Goal: Task Accomplishment & Management: Use online tool/utility

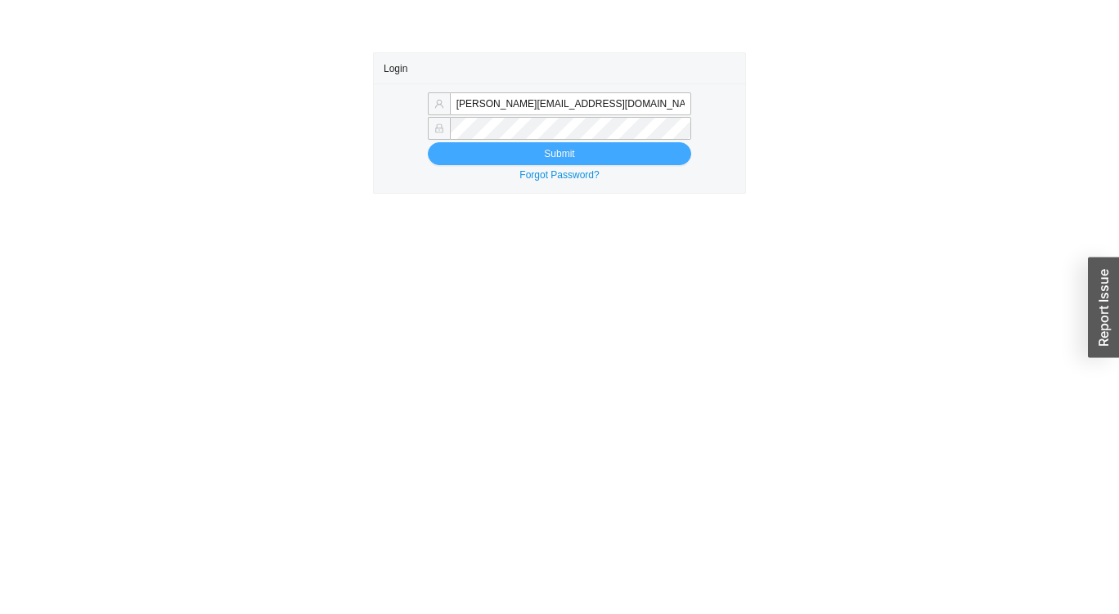
click at [635, 148] on button "Submit" at bounding box center [559, 153] width 263 height 23
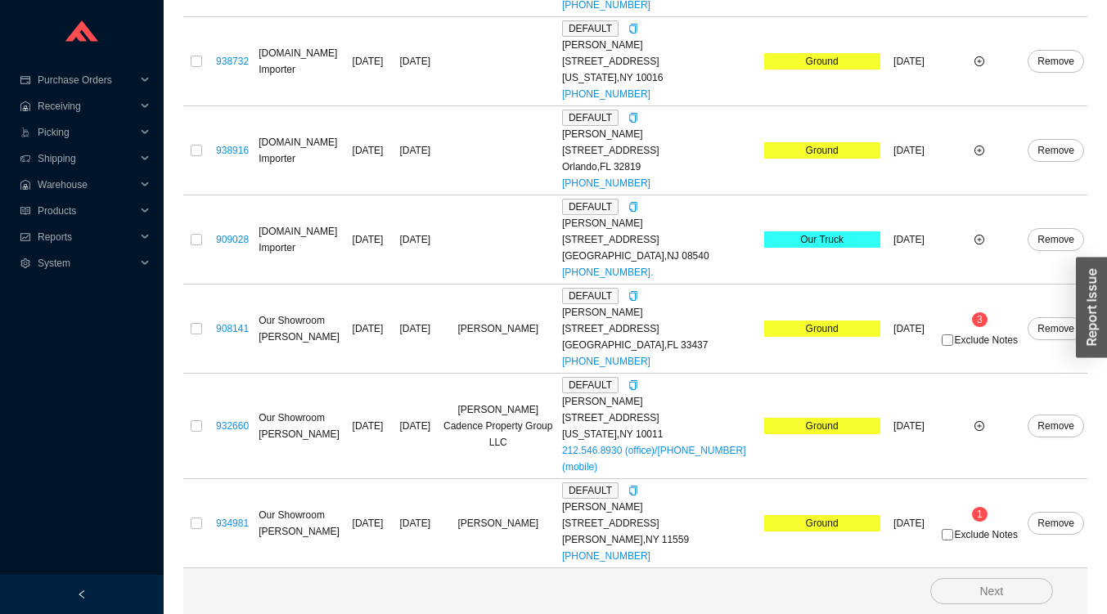
click at [985, 320] on sup "3" at bounding box center [980, 320] width 16 height 15
click at [974, 514] on sup "1" at bounding box center [980, 514] width 16 height 15
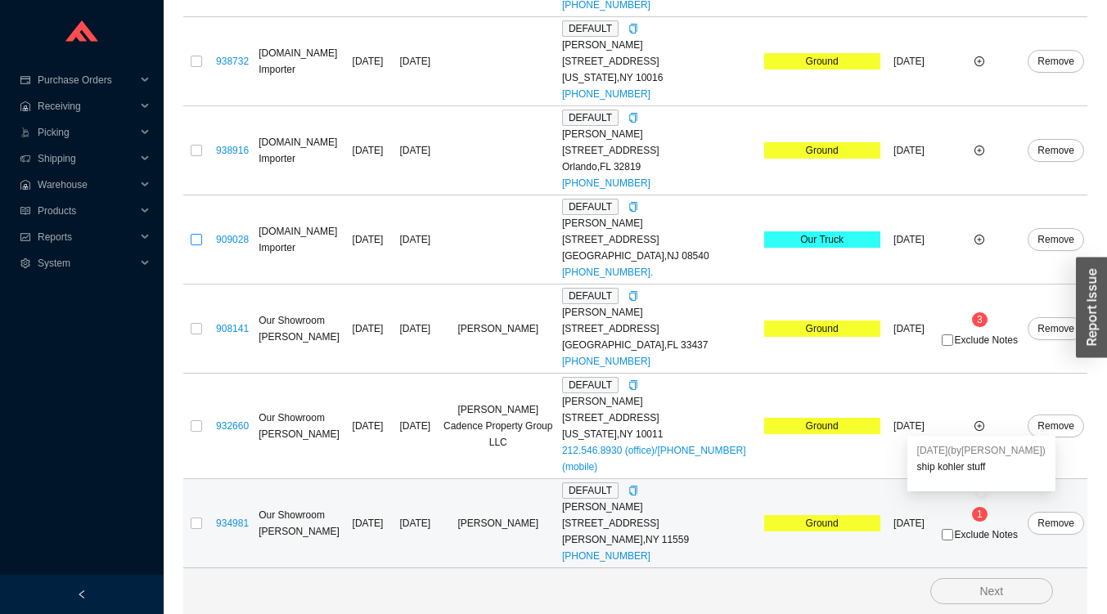
click at [196, 240] on input "checkbox" at bounding box center [196, 239] width 11 height 11
checkbox input "true"
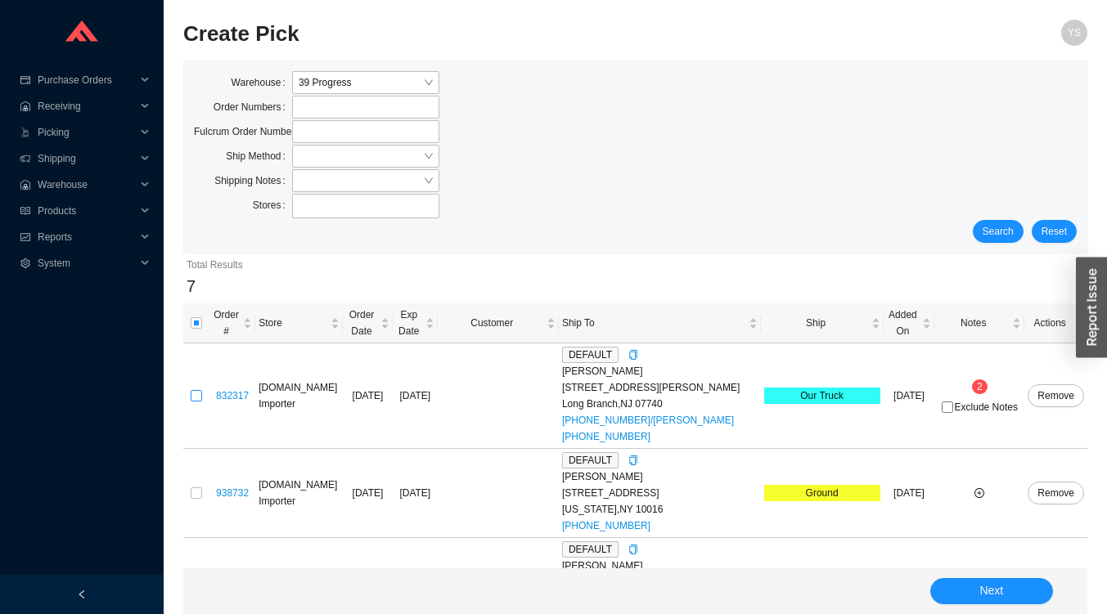
click at [196, 398] on input "checkbox" at bounding box center [196, 395] width 11 height 11
checkbox input "true"
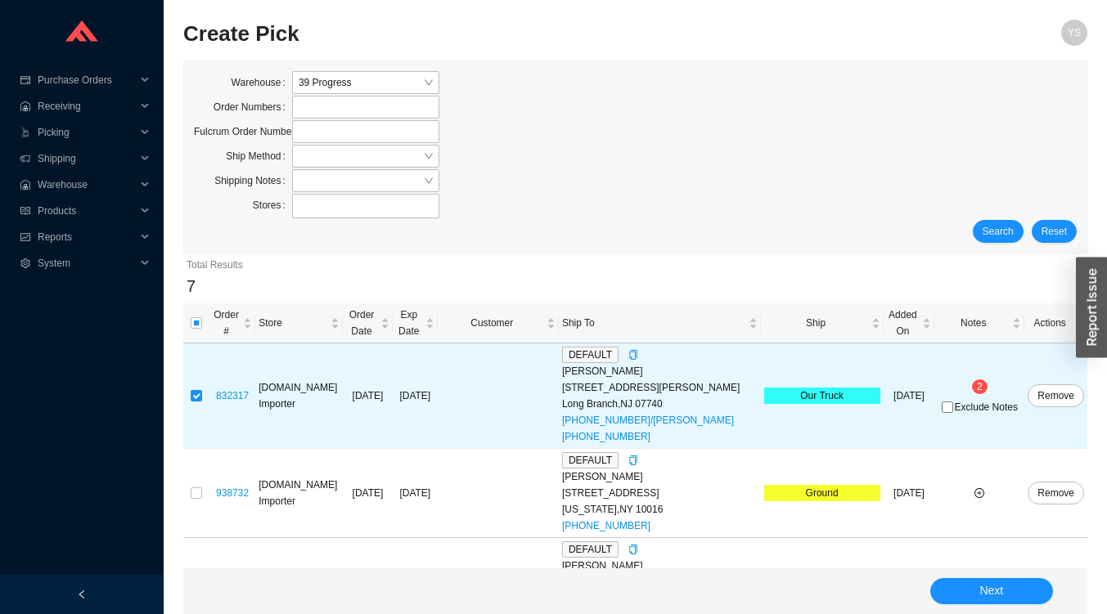
click at [998, 605] on div "Next" at bounding box center [635, 592] width 904 height 46
click at [1019, 589] on button "Next" at bounding box center [991, 591] width 123 height 26
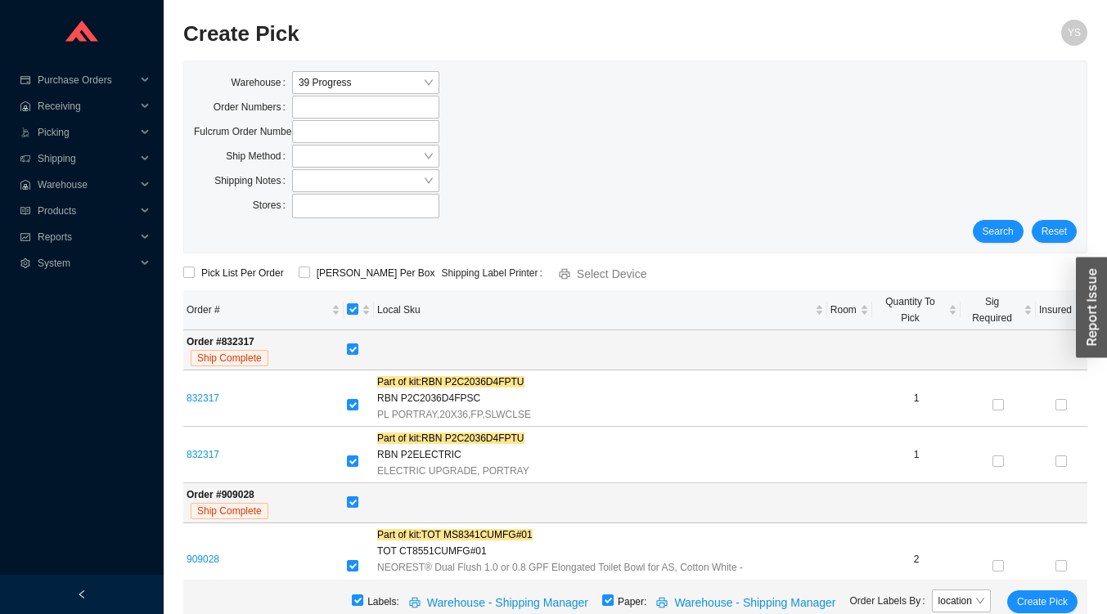
scroll to position [17, 0]
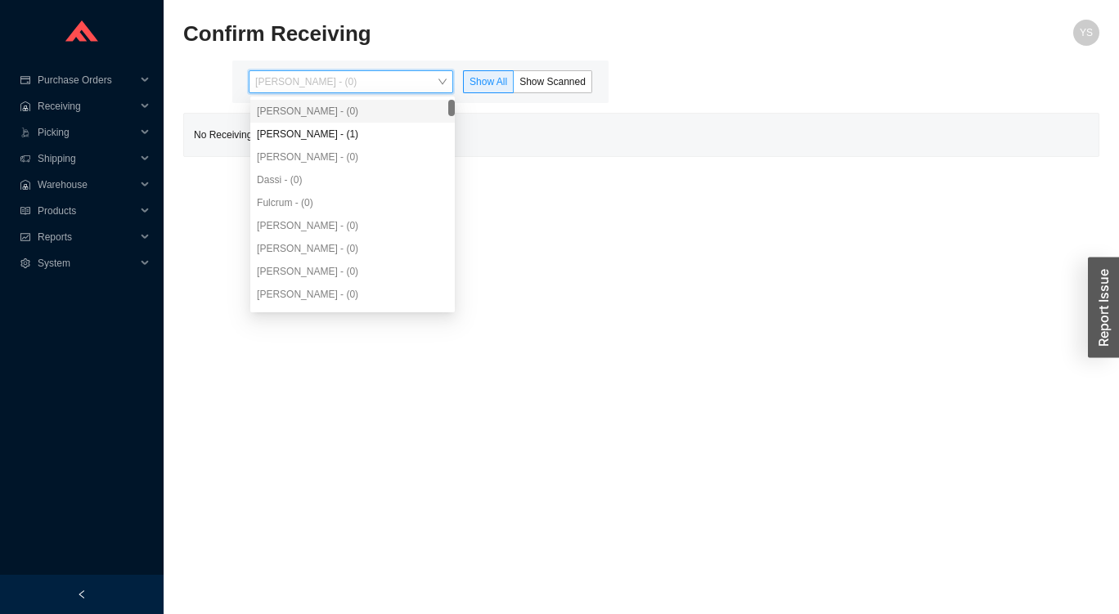
click at [292, 140] on div "Angel Negron - (1)" at bounding box center [352, 134] width 191 height 15
click at [23, 241] on icon "fund" at bounding box center [25, 237] width 10 height 10
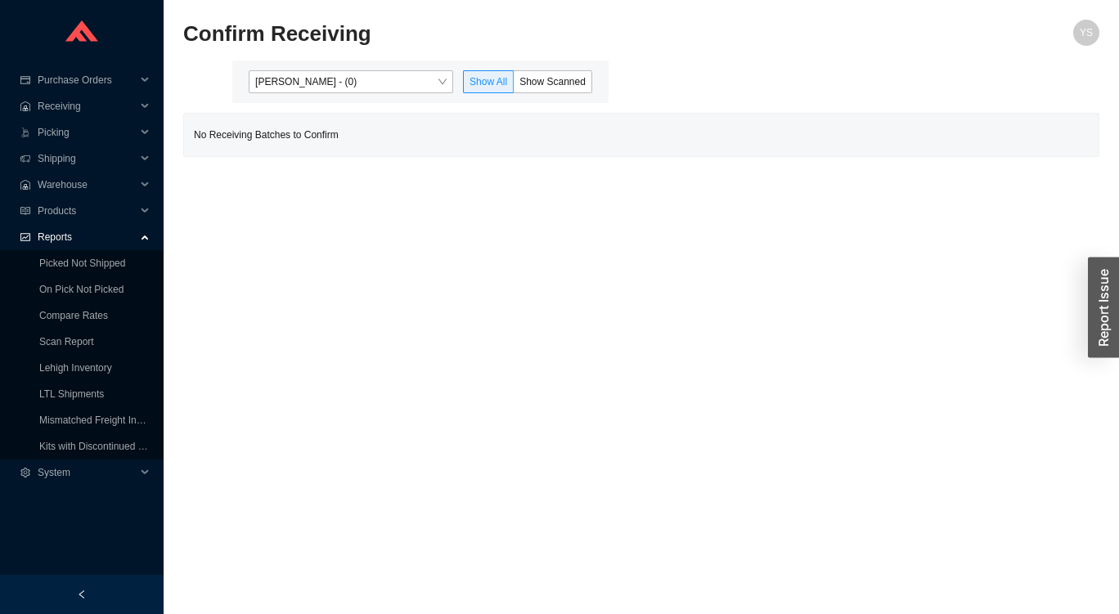
click at [41, 284] on link "On Pick Not Picked" at bounding box center [81, 289] width 84 height 11
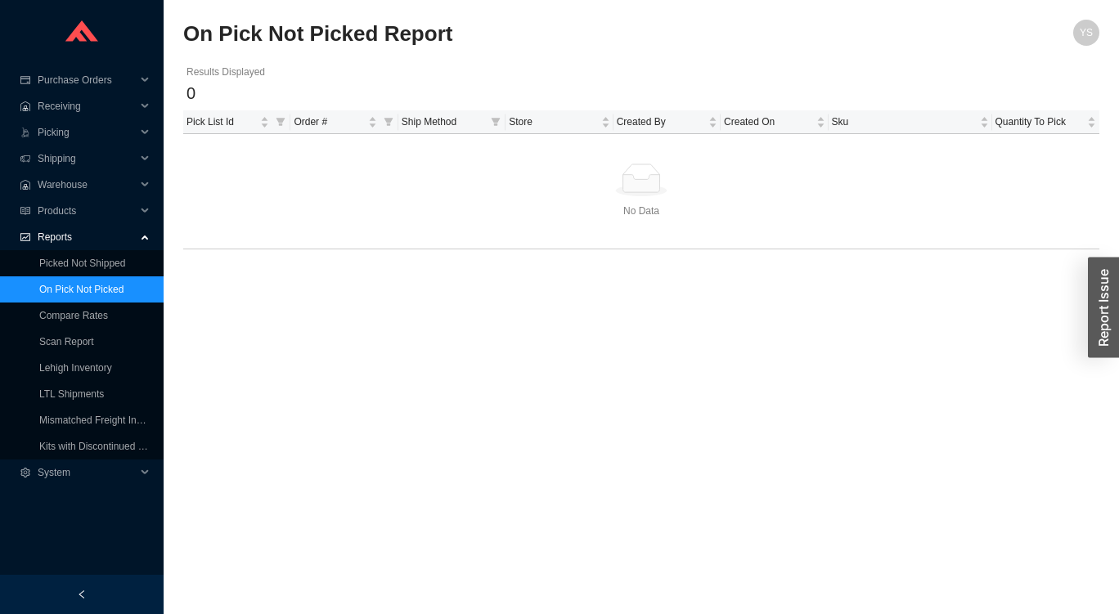
click at [56, 258] on link "Picked Not Shipped" at bounding box center [82, 263] width 86 height 11
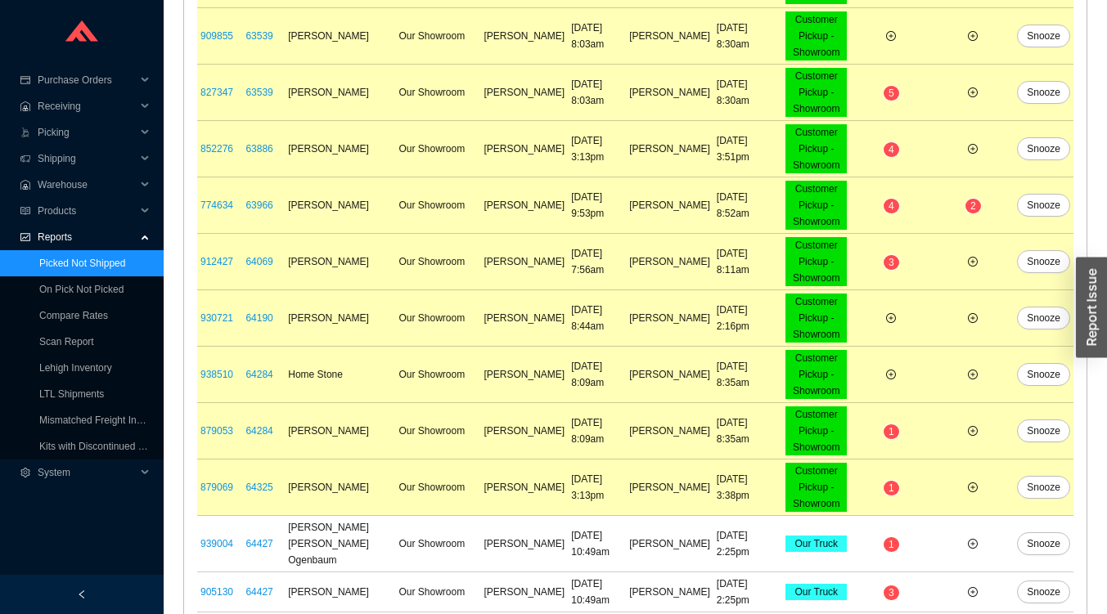
scroll to position [1192, 0]
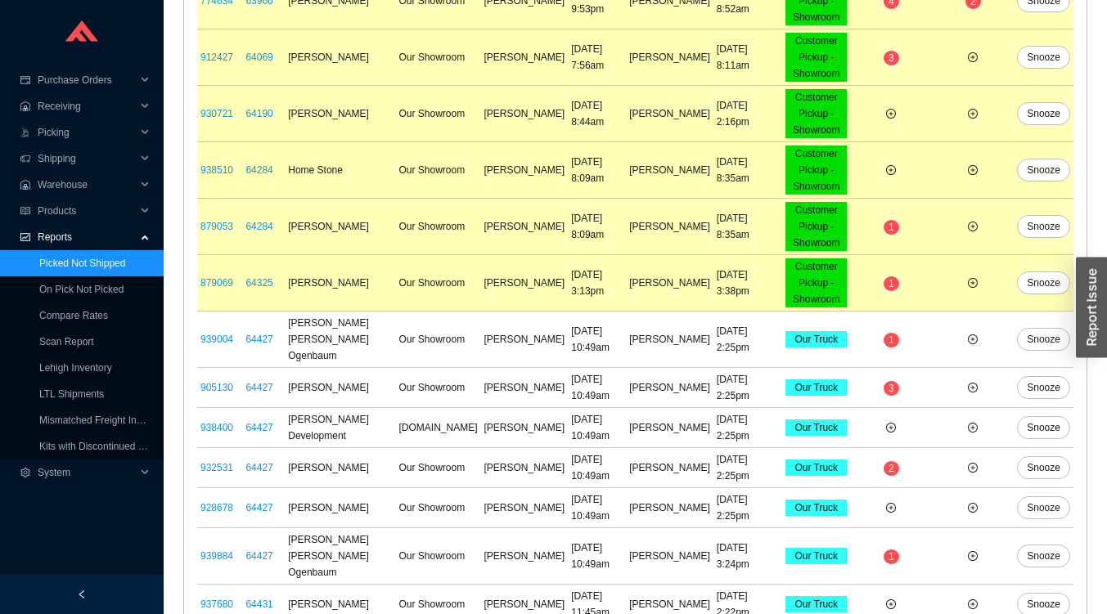
click at [52, 284] on link "On Pick Not Picked" at bounding box center [81, 289] width 84 height 11
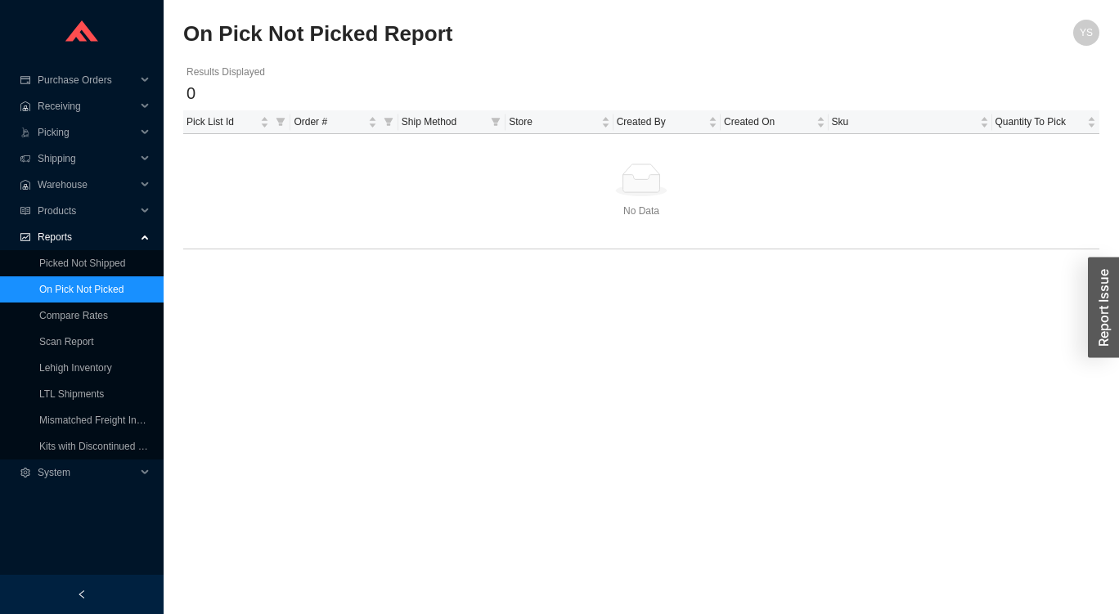
click at [61, 7] on div at bounding box center [82, 33] width 164 height 67
